Goal: Task Accomplishment & Management: Use online tool/utility

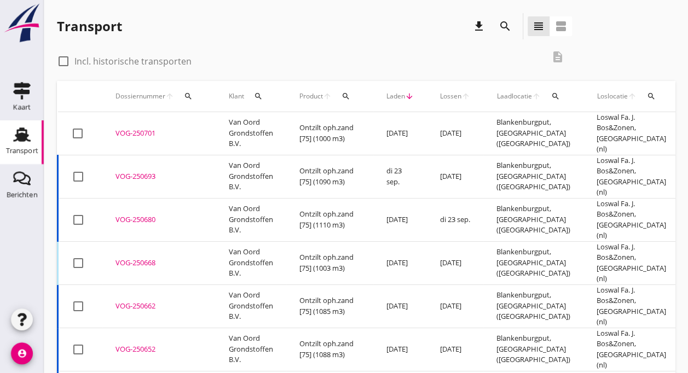
click at [230, 120] on td "Van Oord Grondstoffen B.V." at bounding box center [251, 133] width 71 height 43
click at [230, 120] on div "cancel You are impersonating another user. Transport download search view_headl…" at bounding box center [366, 278] width 644 height 557
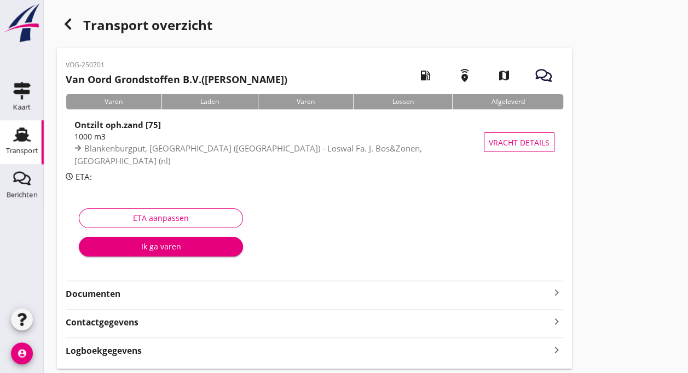
click at [18, 143] on div "Transport" at bounding box center [22, 150] width 32 height 15
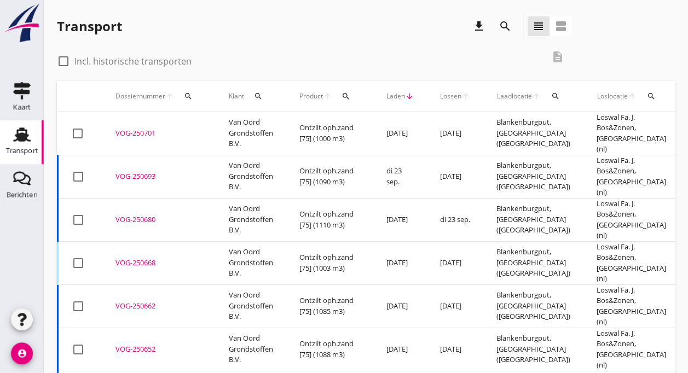
click at [131, 171] on div "VOG-250693" at bounding box center [158, 176] width 87 height 11
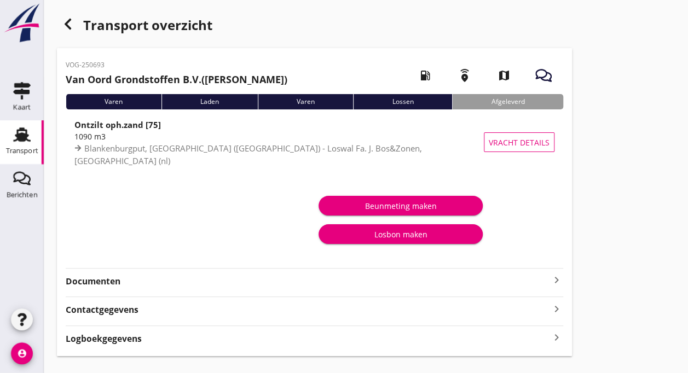
click at [20, 144] on div "Transport" at bounding box center [22, 150] width 32 height 15
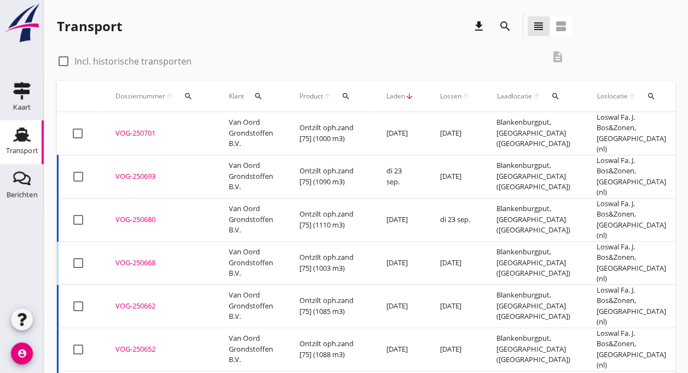
click at [132, 129] on div "VOG-250701" at bounding box center [158, 133] width 87 height 11
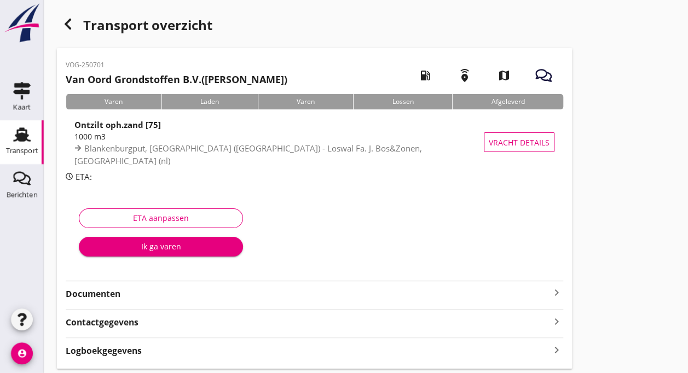
click at [114, 102] on div "Varen" at bounding box center [114, 101] width 96 height 15
click at [137, 245] on div "Ik ga varen" at bounding box center [161, 246] width 147 height 11
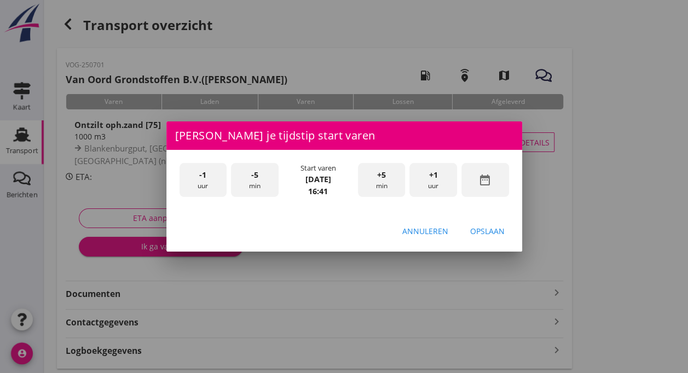
click at [206, 178] on span "-1" at bounding box center [202, 175] width 7 height 12
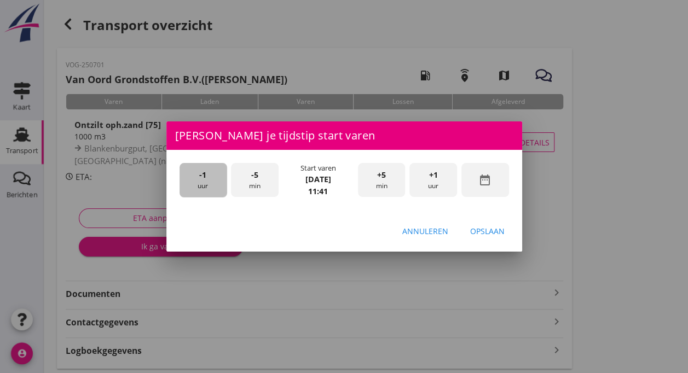
click at [206, 178] on span "-1" at bounding box center [202, 175] width 7 height 12
click at [251, 183] on div "-5 min" at bounding box center [255, 180] width 48 height 34
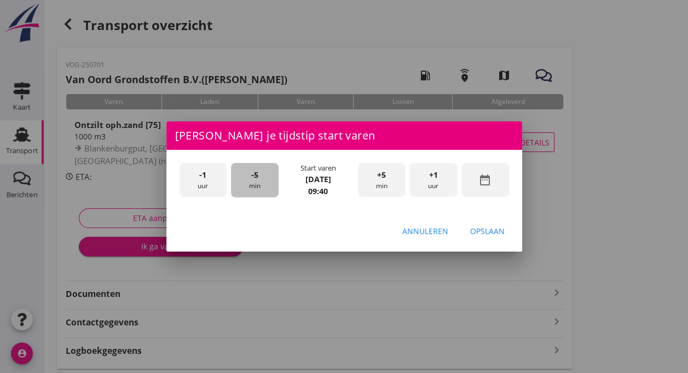
click at [251, 183] on div "-5 min" at bounding box center [255, 180] width 48 height 34
click at [487, 229] on div "Opslaan" at bounding box center [487, 230] width 34 height 11
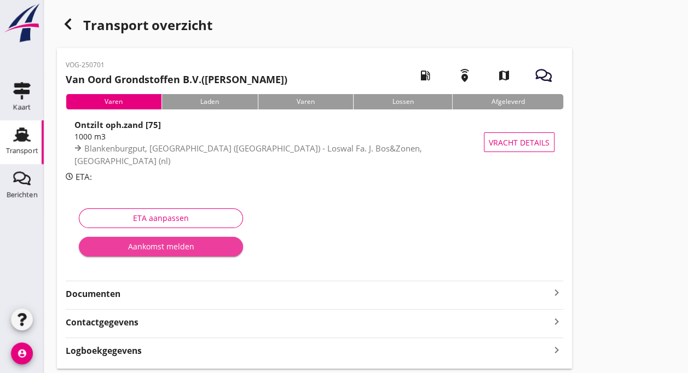
click at [151, 245] on div "Aankomst melden" at bounding box center [161, 246] width 147 height 11
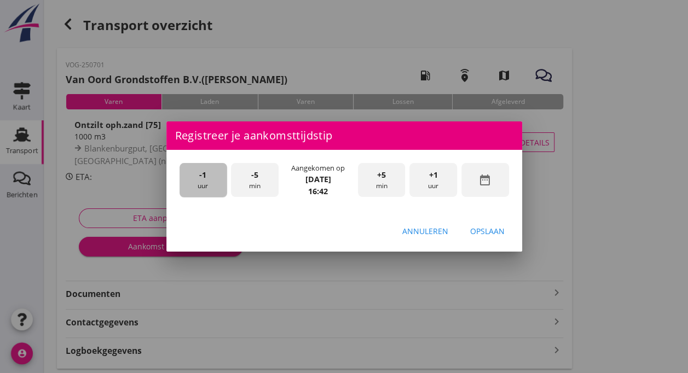
click at [196, 183] on div "-1 uur" at bounding box center [203, 180] width 48 height 34
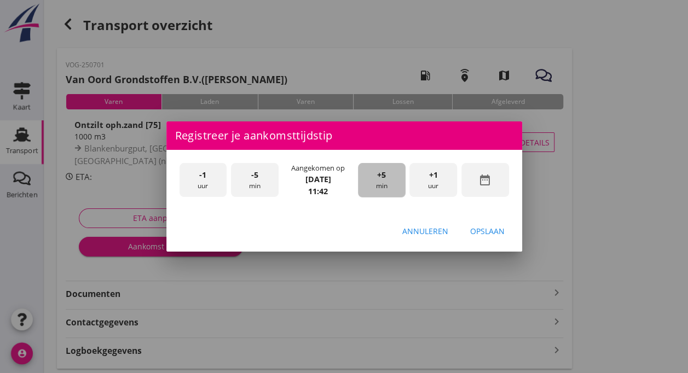
click at [369, 183] on div "+5 min" at bounding box center [382, 180] width 48 height 34
click at [495, 232] on div "Opslaan" at bounding box center [487, 230] width 34 height 11
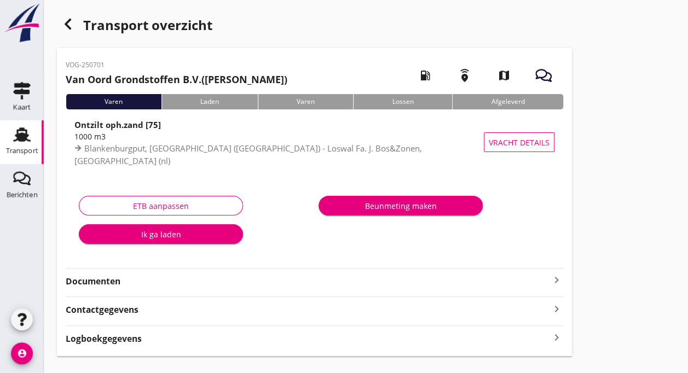
click at [169, 237] on div "Ik ga laden" at bounding box center [161, 234] width 147 height 11
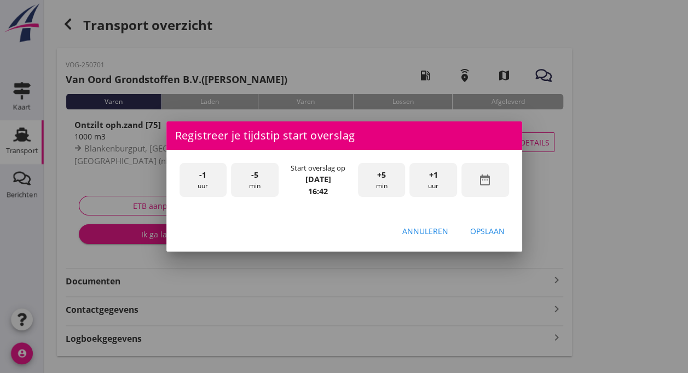
click at [200, 177] on span "-1" at bounding box center [202, 175] width 7 height 12
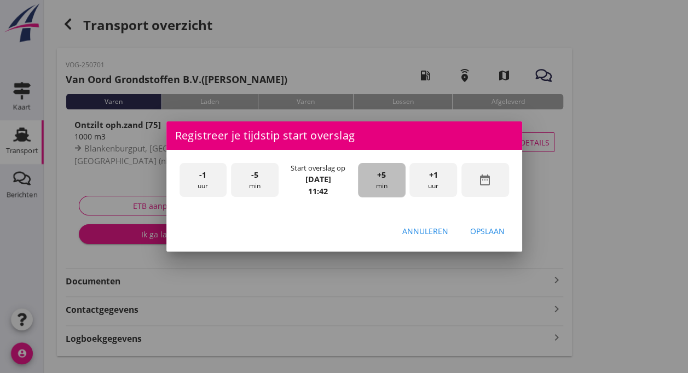
click at [380, 182] on div "+5 min" at bounding box center [382, 180] width 48 height 34
click at [486, 232] on div "Opslaan" at bounding box center [487, 230] width 34 height 11
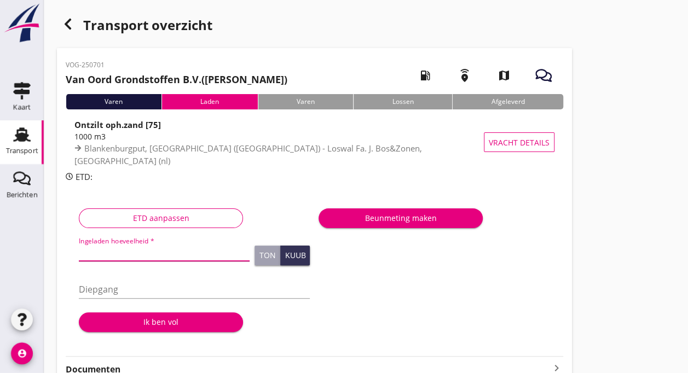
click at [100, 248] on input "Ingeladen hoeveelheid *" at bounding box center [164, 252] width 171 height 18
type input "1003"
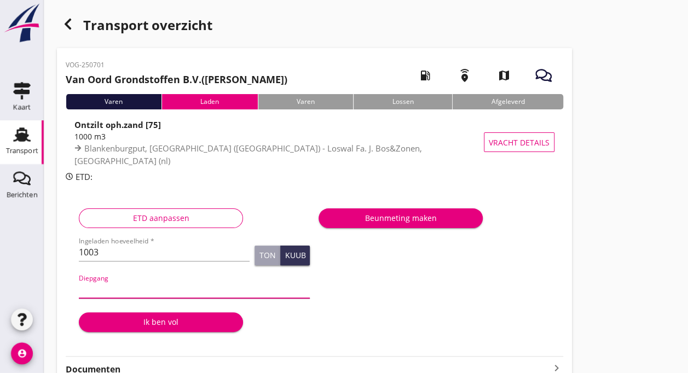
click at [127, 291] on input "Diepgang" at bounding box center [194, 290] width 231 height 18
type input "360"
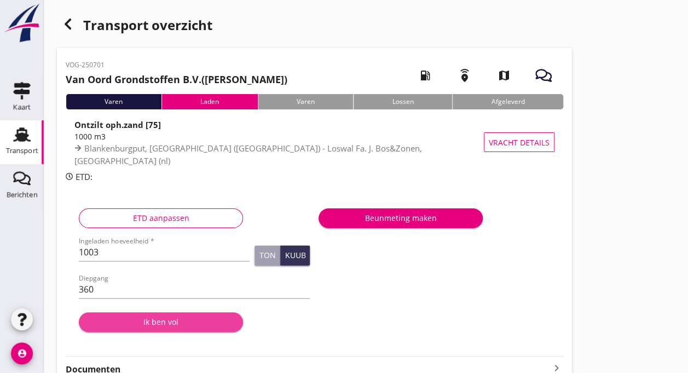
click at [159, 323] on div "Ik ben vol" at bounding box center [161, 321] width 147 height 11
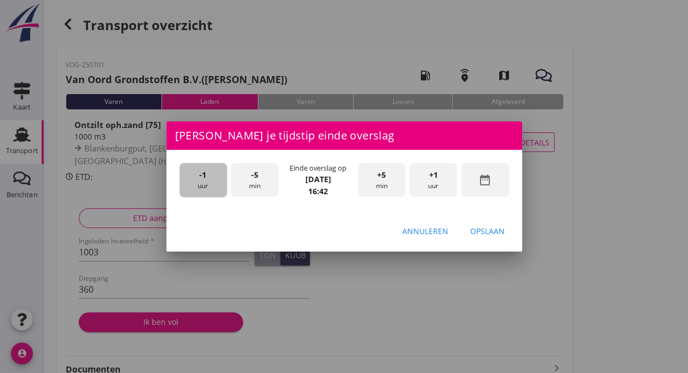
click at [205, 175] on span "-1" at bounding box center [202, 175] width 7 height 12
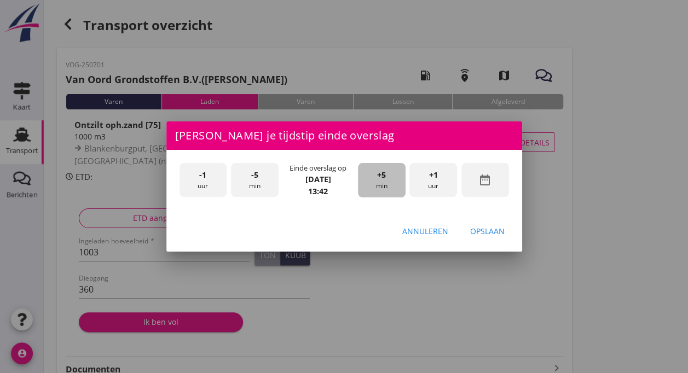
click at [370, 185] on div "+5 min" at bounding box center [382, 180] width 48 height 34
click at [476, 231] on div "Opslaan" at bounding box center [487, 230] width 34 height 11
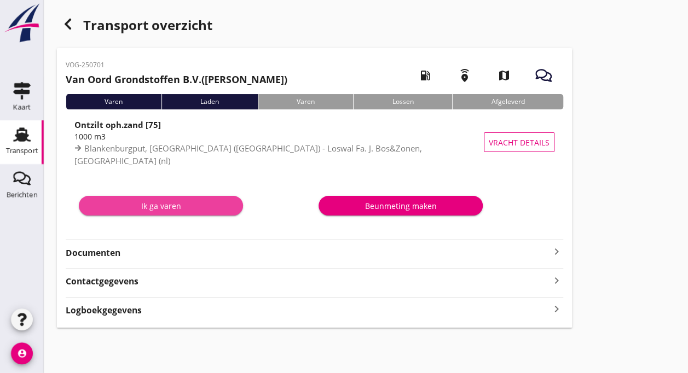
click at [166, 207] on div "Ik ga varen" at bounding box center [161, 205] width 147 height 11
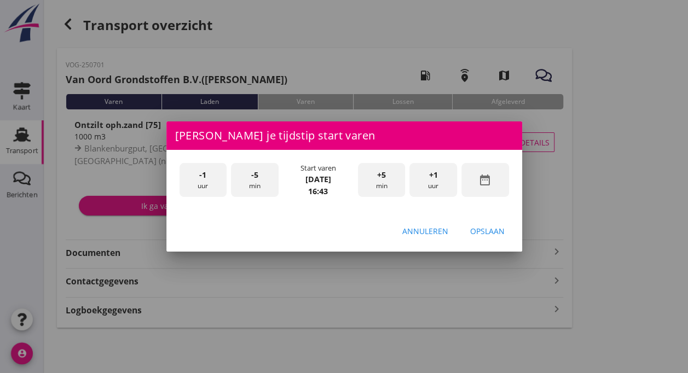
click at [202, 183] on div "-1 uur" at bounding box center [203, 180] width 48 height 34
click at [381, 177] on span "+5" at bounding box center [381, 175] width 9 height 12
click at [490, 234] on div "Opslaan" at bounding box center [487, 230] width 34 height 11
